Goal: Task Accomplishment & Management: Manage account settings

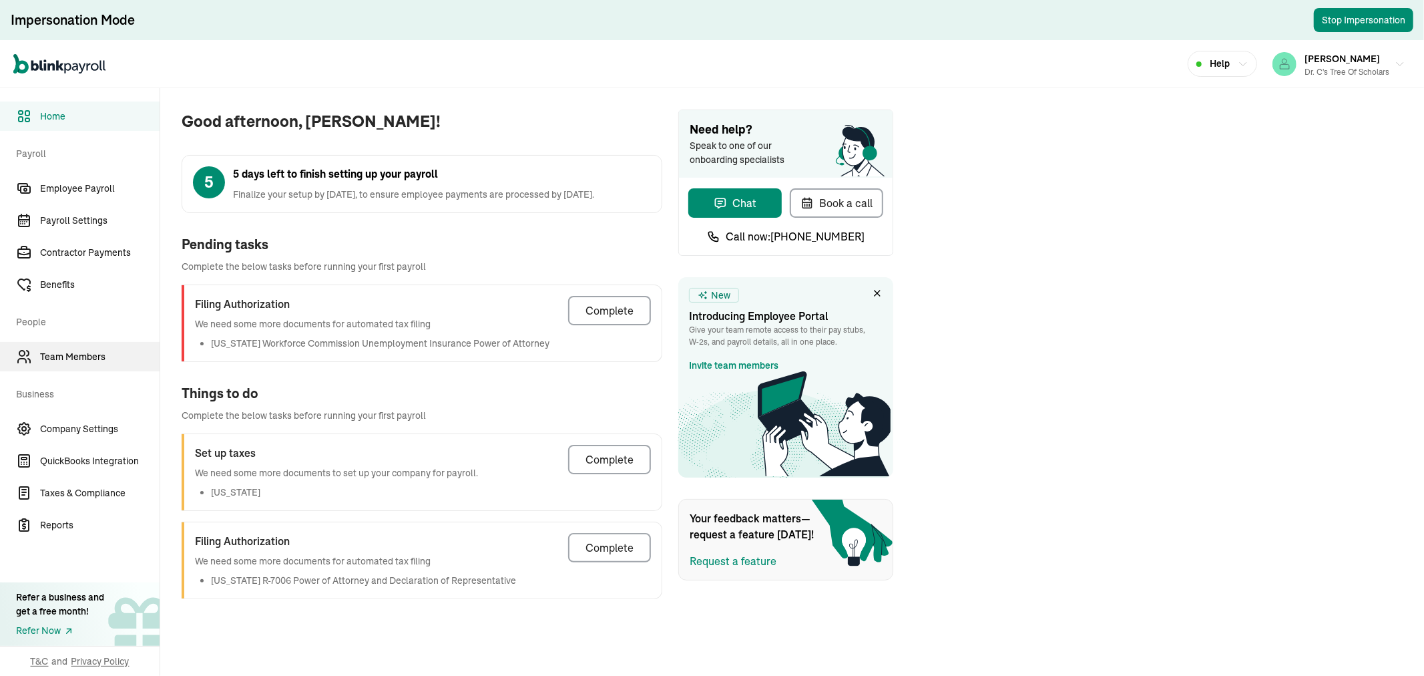
click at [58, 345] on link "Team Members" at bounding box center [80, 356] width 160 height 29
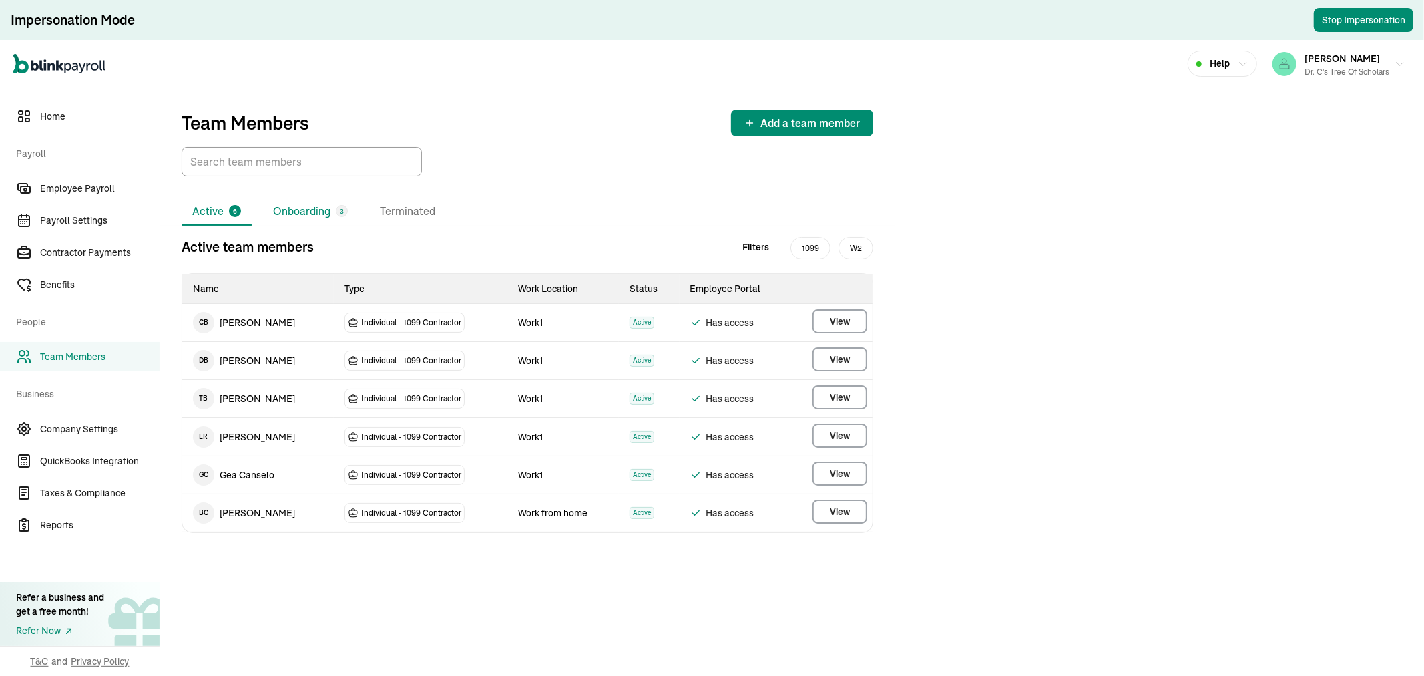
click at [310, 215] on li "Onboarding 3" at bounding box center [310, 212] width 96 height 28
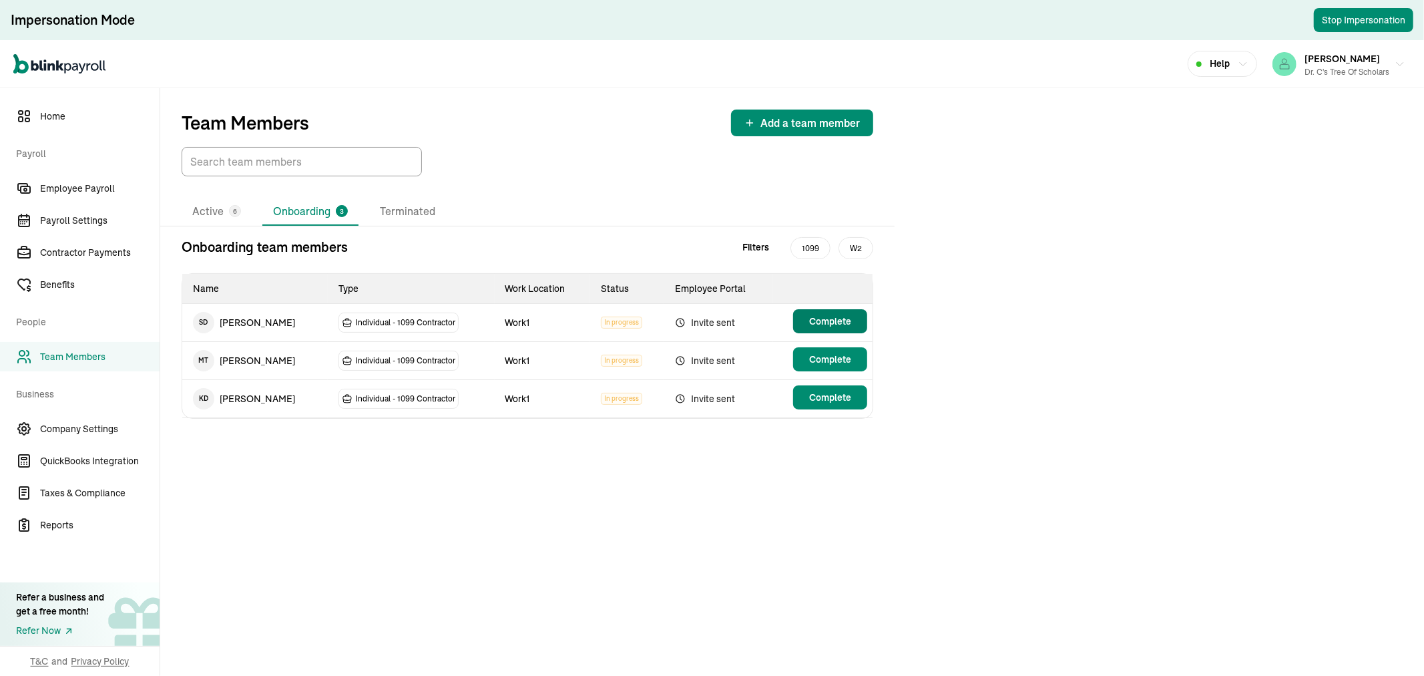
click at [825, 318] on span "Complete" at bounding box center [830, 320] width 42 height 13
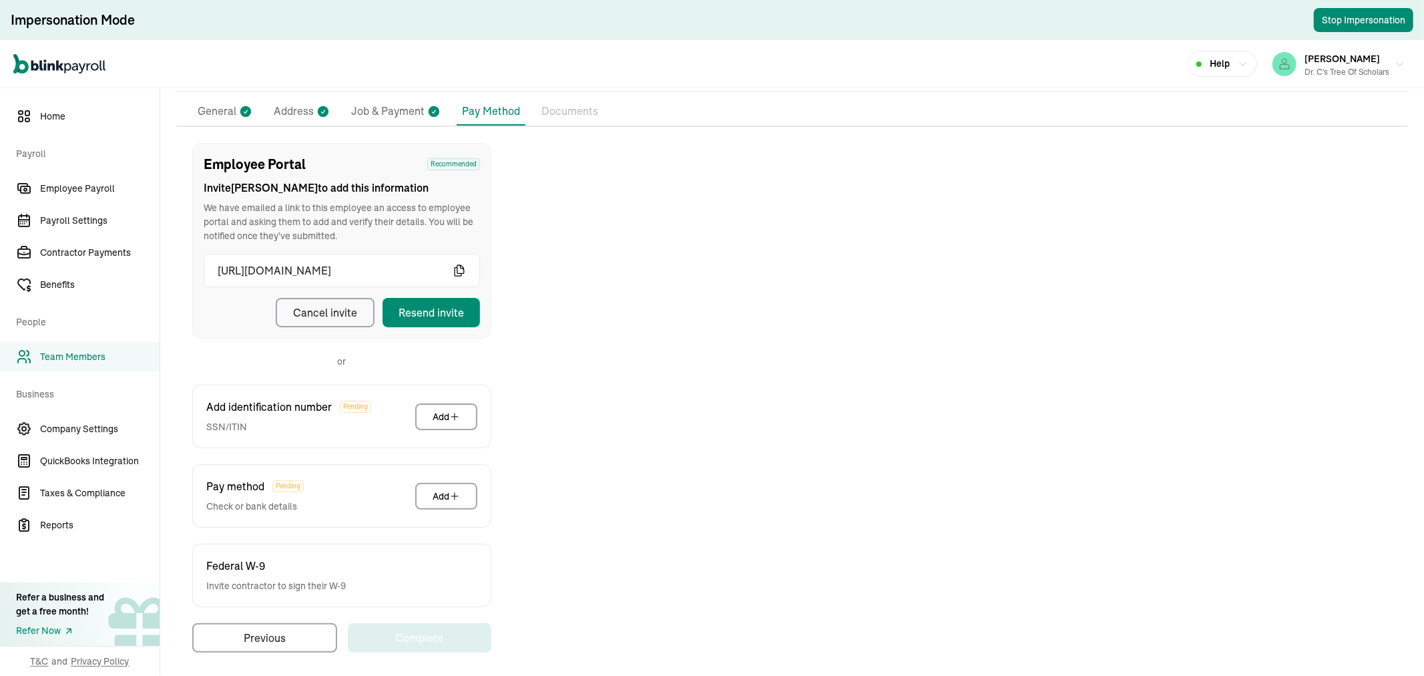
scroll to position [104, 0]
click at [432, 308] on div "Resend invite" at bounding box center [431, 308] width 65 height 16
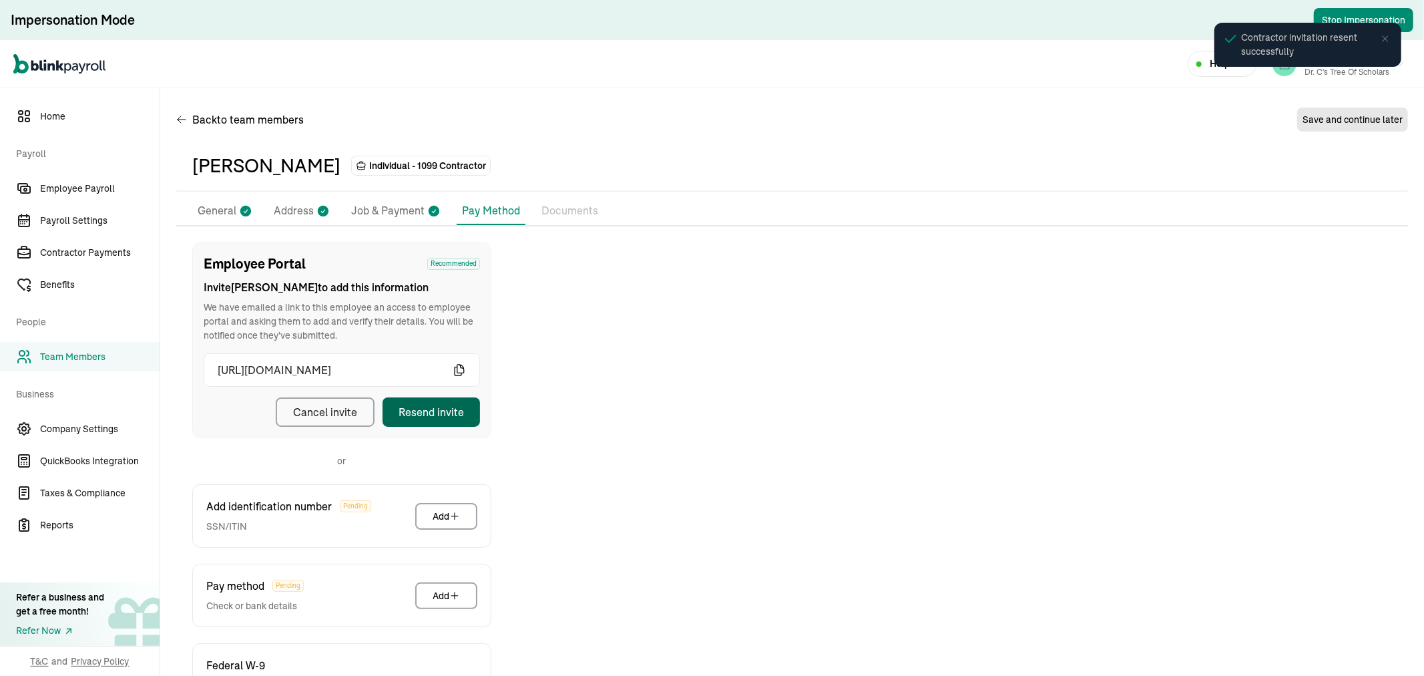
scroll to position [0, 0]
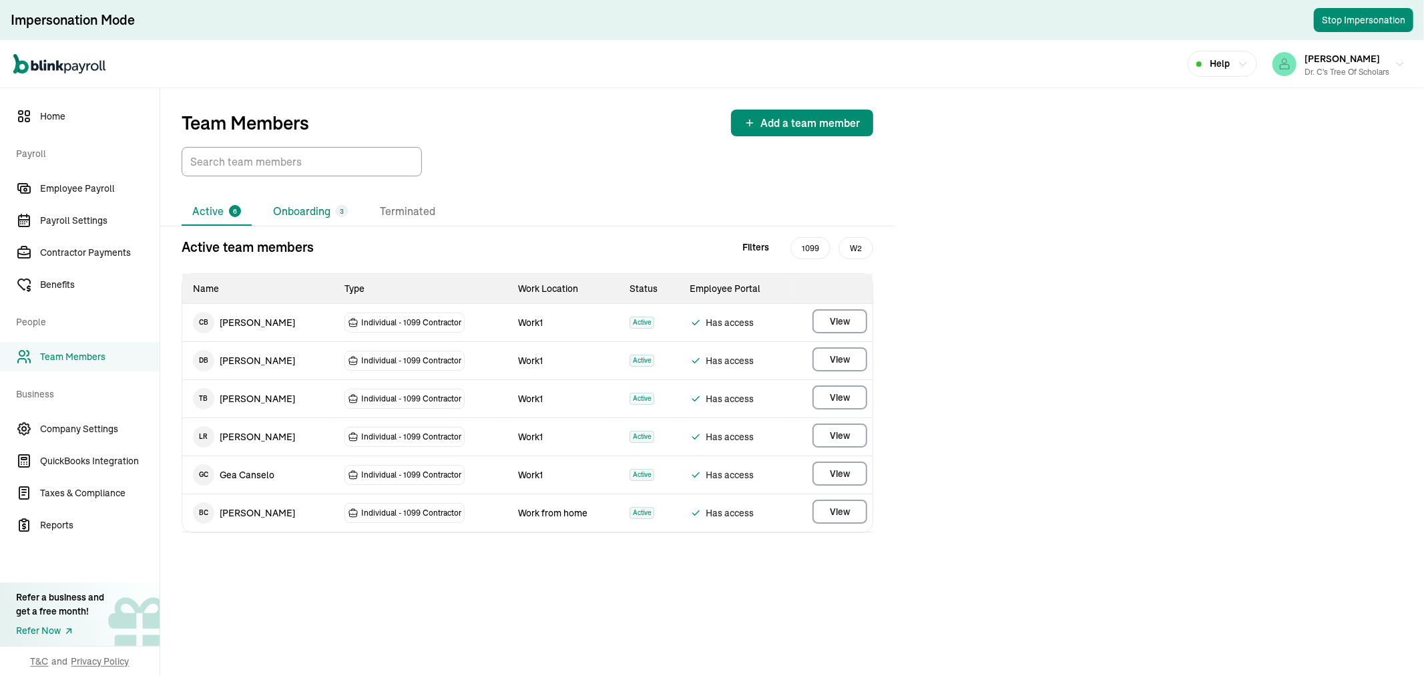
click at [335, 204] on li "Onboarding 3" at bounding box center [310, 212] width 96 height 28
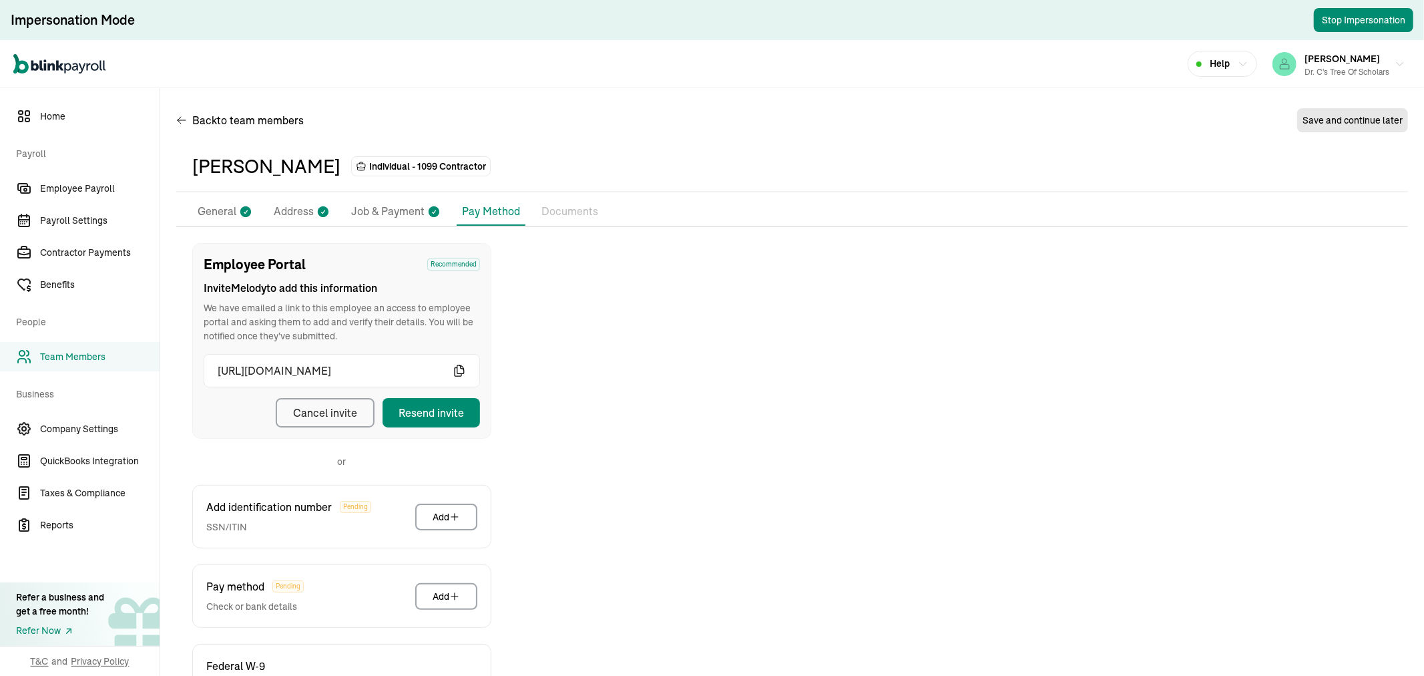
scroll to position [104, 0]
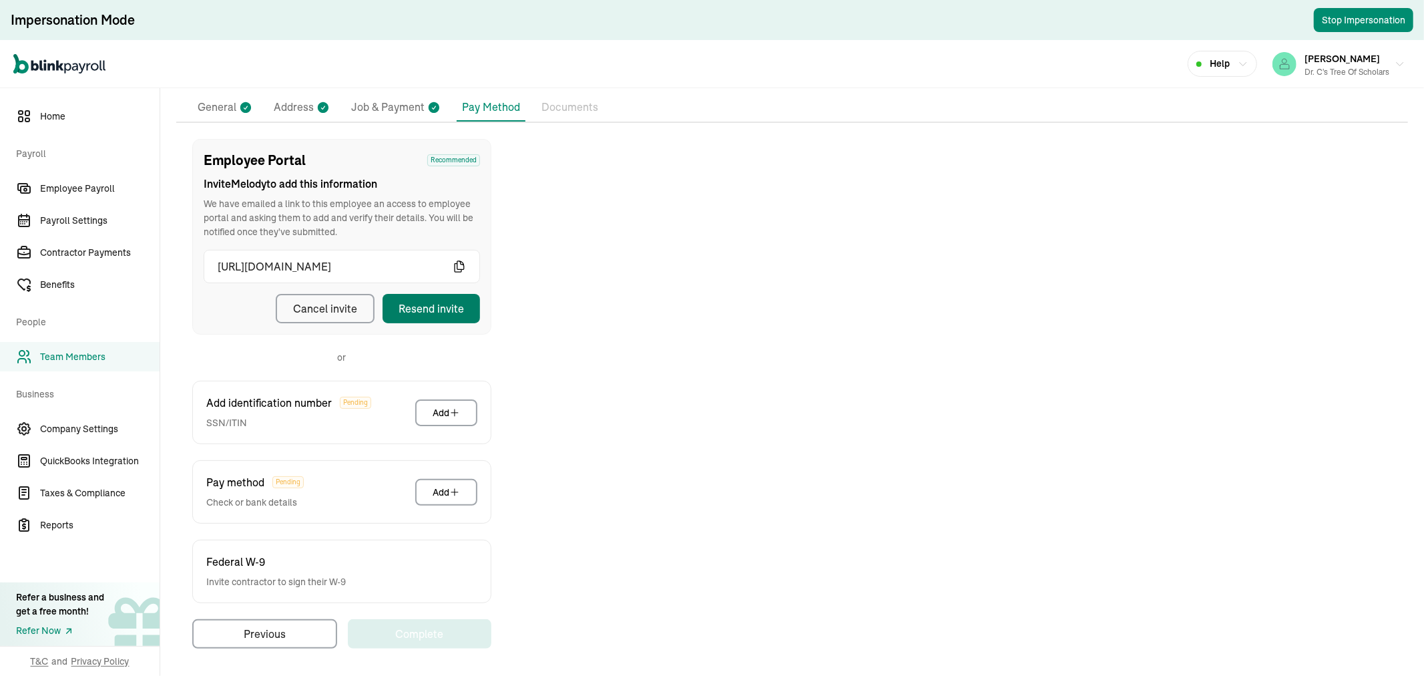
click at [466, 317] on button "Resend invite" at bounding box center [431, 308] width 97 height 29
click at [232, 105] on p "General" at bounding box center [217, 107] width 39 height 17
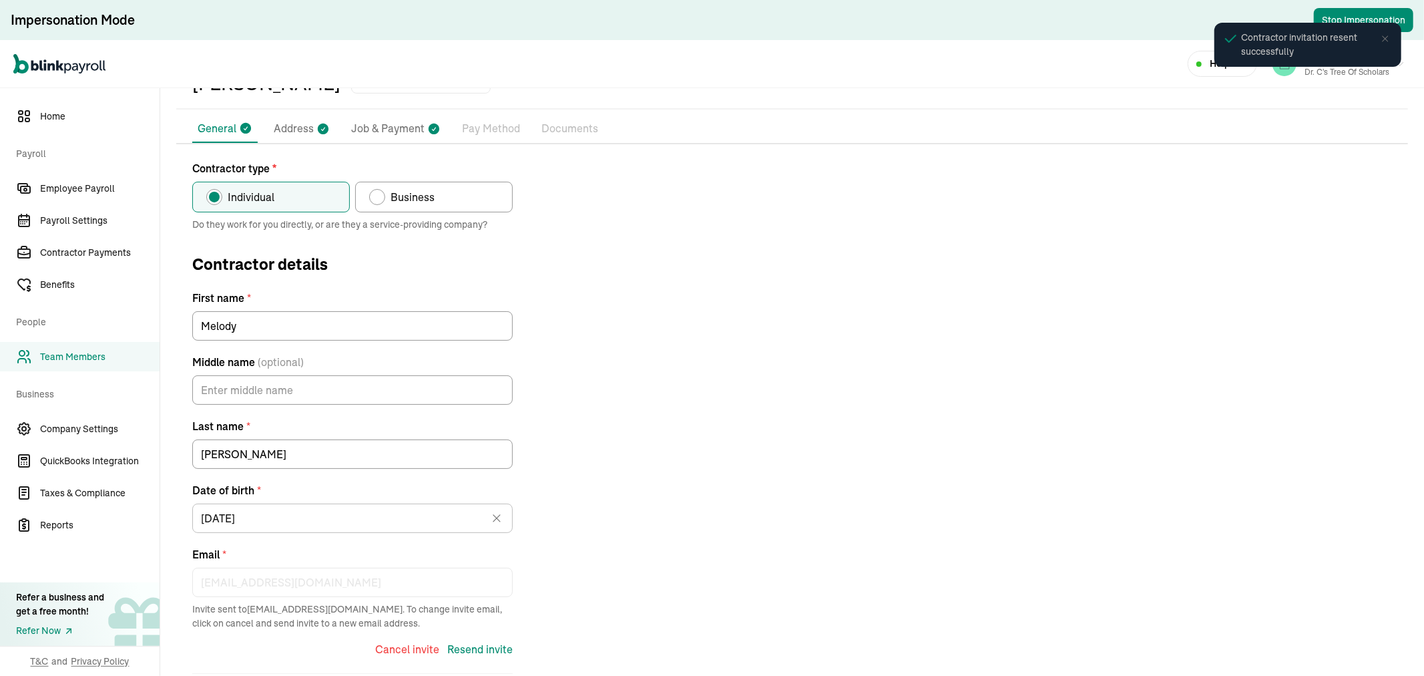
scroll to position [0, 0]
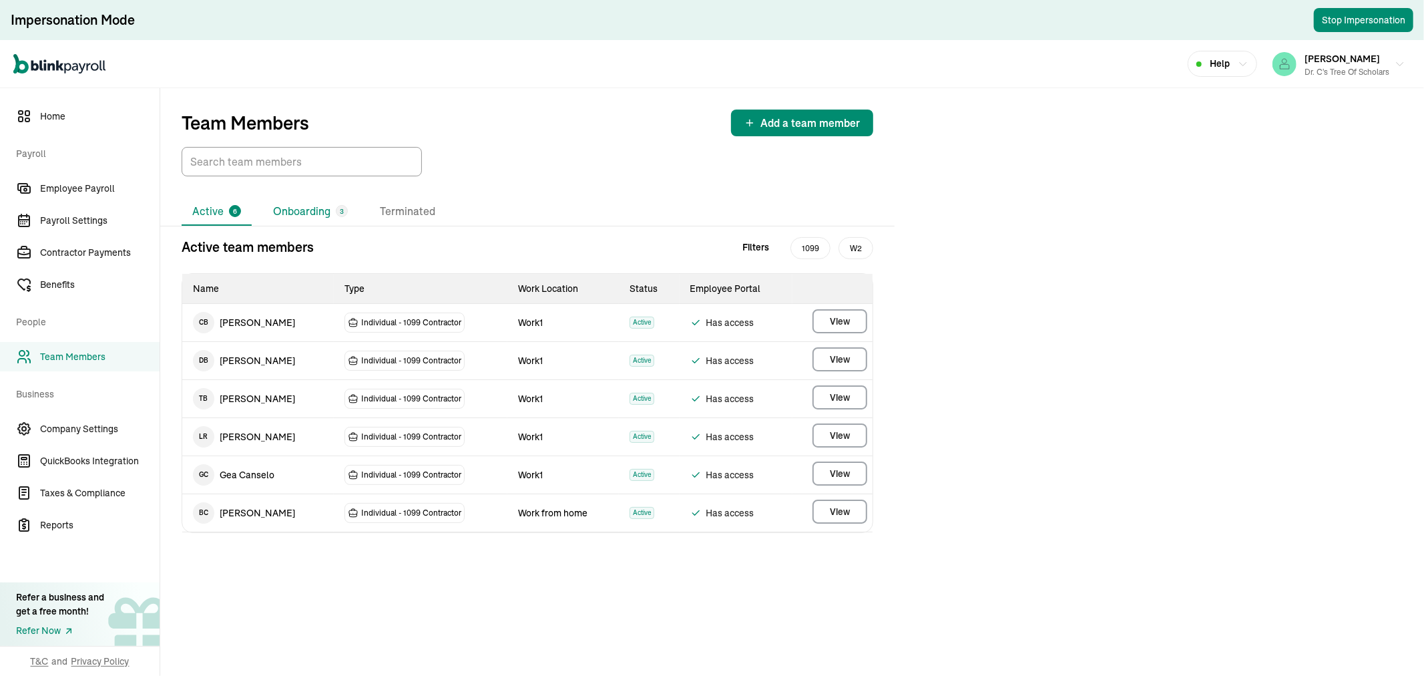
click at [300, 207] on li "Onboarding 3" at bounding box center [310, 212] width 96 height 28
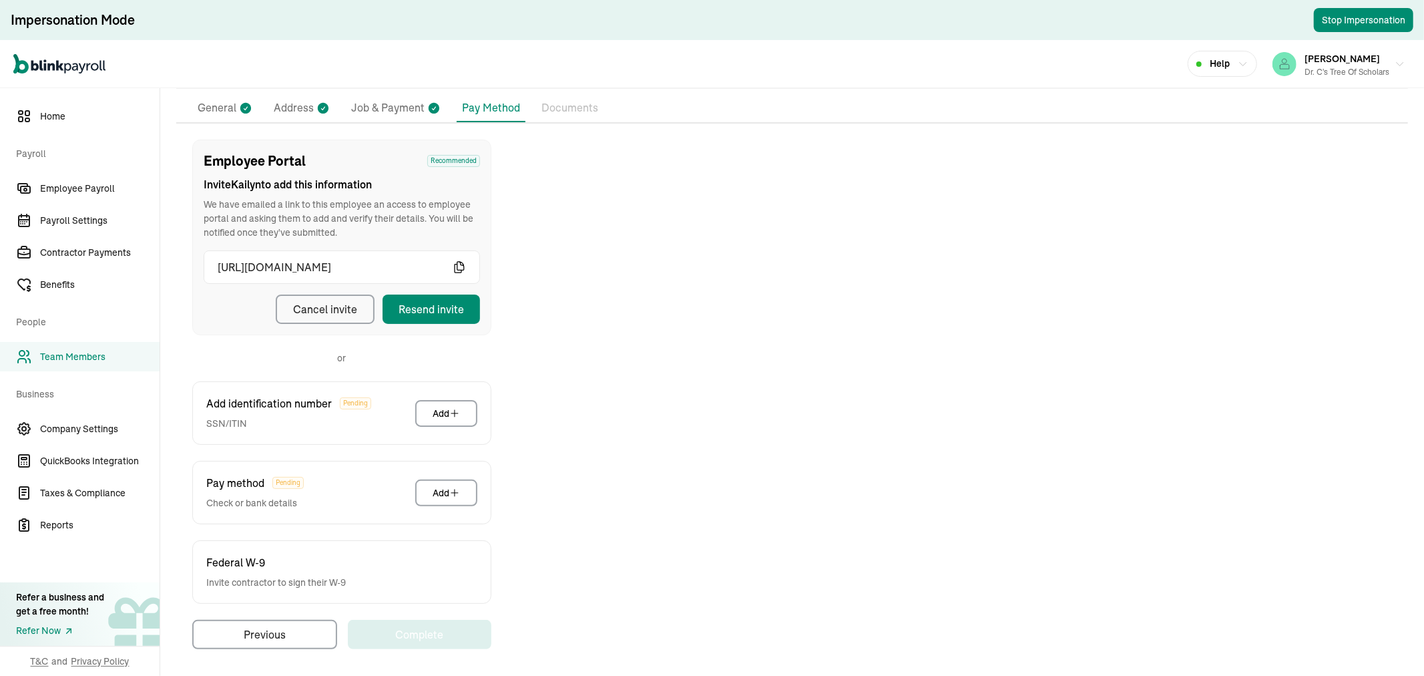
scroll to position [104, 0]
click at [424, 302] on div "Resend invite" at bounding box center [431, 308] width 65 height 16
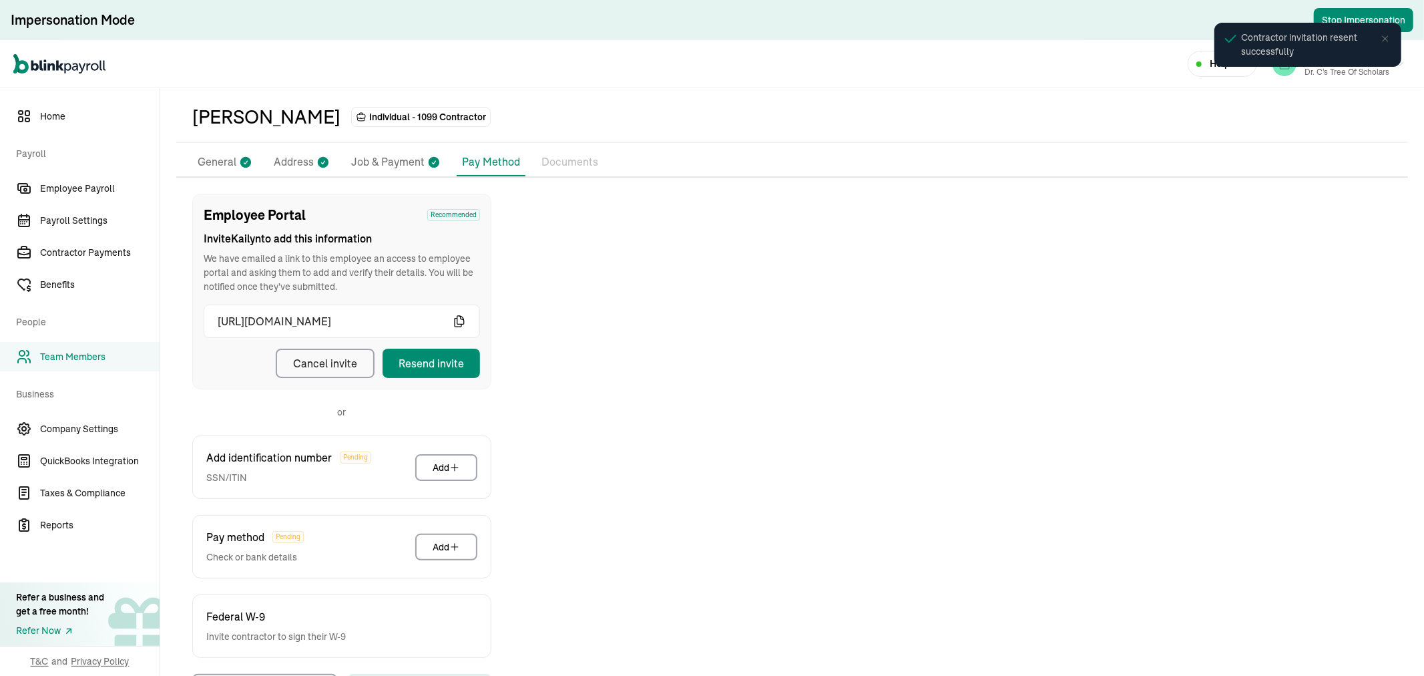
scroll to position [0, 0]
